Goal: Task Accomplishment & Management: Manage account settings

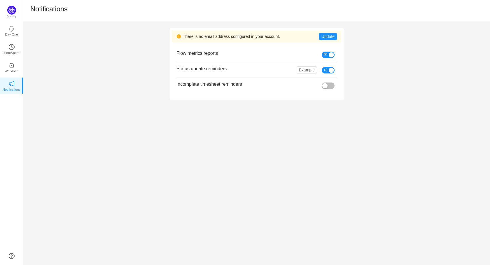
click at [329, 69] on button "button" at bounding box center [328, 70] width 13 height 6
click at [329, 54] on button "button" at bounding box center [328, 55] width 13 height 6
click at [284, 153] on div "There is no email address configured in your account. Update Flow metrics repor…" at bounding box center [256, 143] width 467 height 243
